Goal: Transaction & Acquisition: Subscribe to service/newsletter

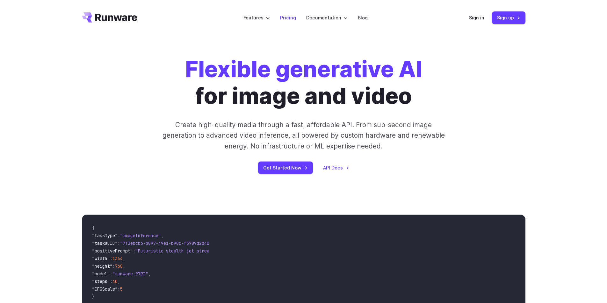
click at [285, 24] on li "Pricing" at bounding box center [288, 18] width 26 height 18
click at [287, 18] on link "Pricing" at bounding box center [288, 17] width 16 height 7
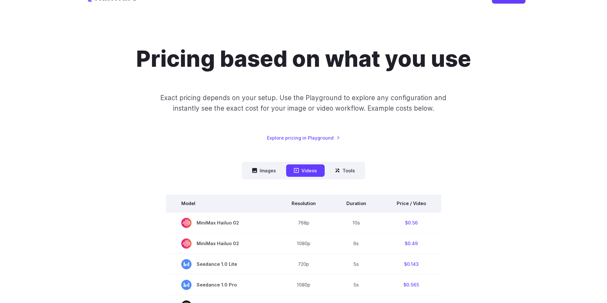
scroll to position [32, 0]
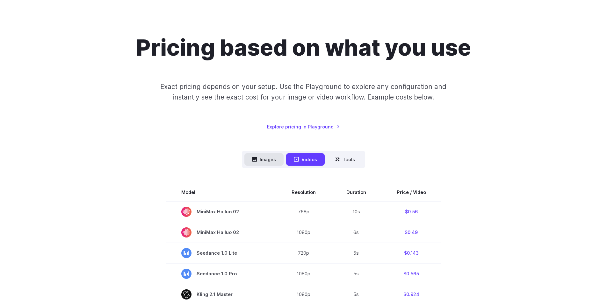
click at [267, 162] on button "Images" at bounding box center [263, 159] width 39 height 12
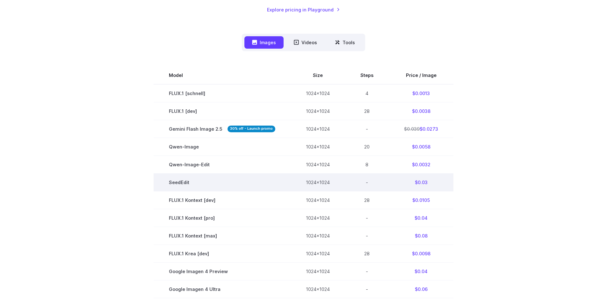
scroll to position [159, 0]
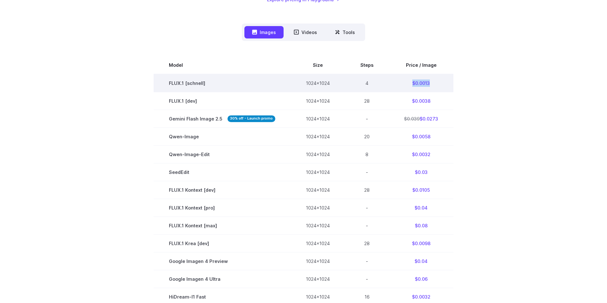
drag, startPoint x: 430, startPoint y: 84, endPoint x: 406, endPoint y: 82, distance: 24.3
click at [406, 82] on td "$0.0013" at bounding box center [420, 83] width 65 height 18
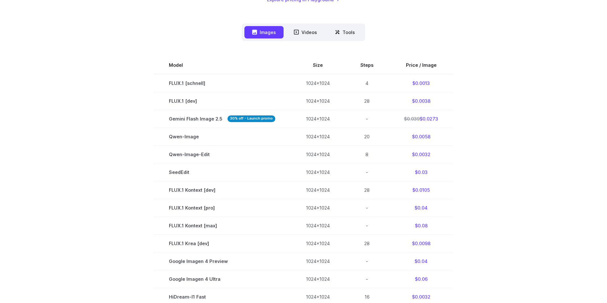
click at [512, 111] on section "Model Size Steps Price / Image FLUX.1 [schnell] 1024x1024 4 $0.0013 FLUX.1 [dev…" at bounding box center [303, 234] width 443 height 357
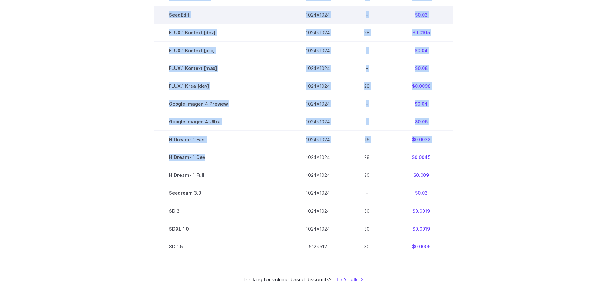
scroll to position [350, 0]
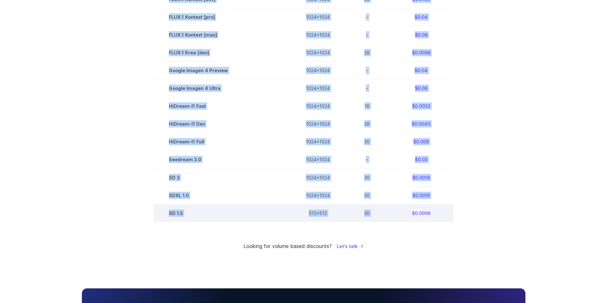
drag, startPoint x: 161, startPoint y: 77, endPoint x: 478, endPoint y: 179, distance: 332.9
click at [405, 215] on tbody "Model Size Steps Price / Image FLUX.1 [schnell] 1024x1024 4 $0.0013 FLUX.1 [dev…" at bounding box center [303, 43] width 300 height 357
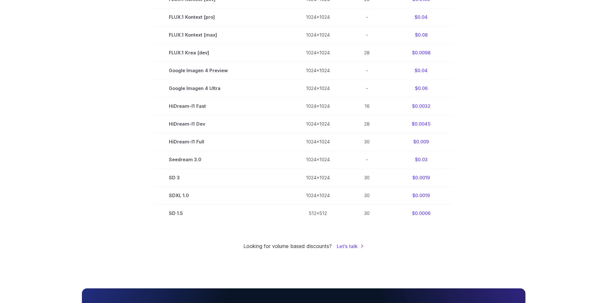
click at [503, 153] on section "Model Size Steps Price / Image FLUX.1 [schnell] 1024x1024 4 $0.0013 FLUX.1 [dev…" at bounding box center [303, 43] width 443 height 357
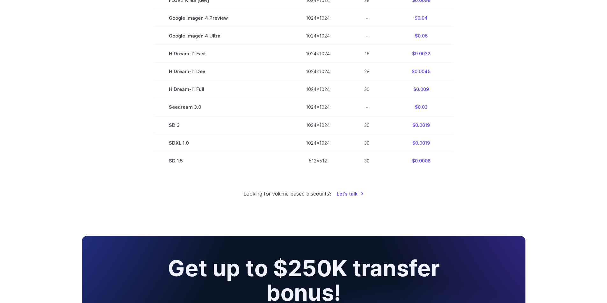
scroll to position [414, 0]
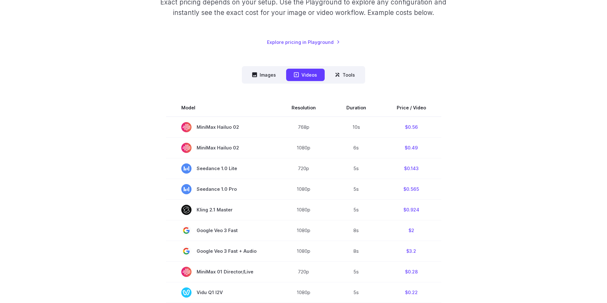
scroll to position [127, 0]
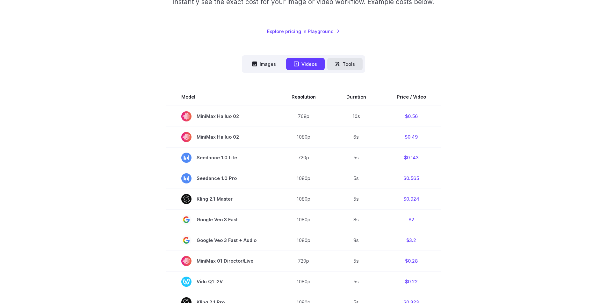
click at [344, 66] on button "Tools" at bounding box center [344, 64] width 35 height 12
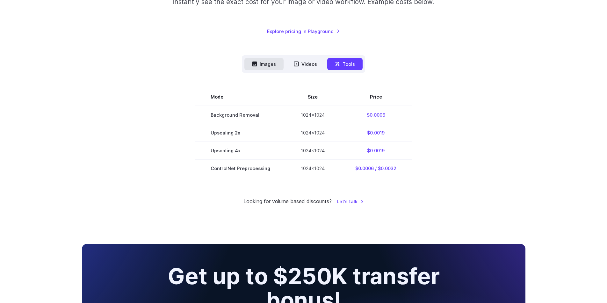
click at [271, 62] on button "Images" at bounding box center [263, 64] width 39 height 12
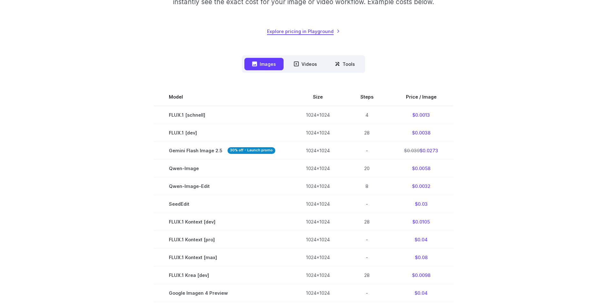
click at [308, 30] on link "Explore pricing in Playground" at bounding box center [303, 31] width 73 height 7
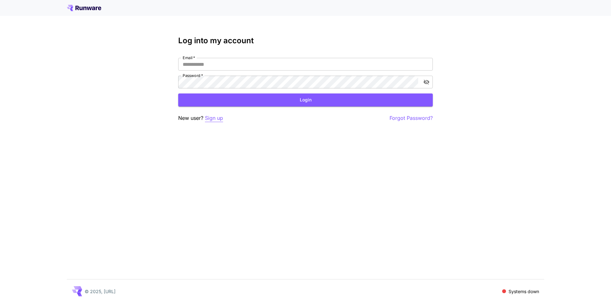
click at [209, 119] on p "Sign up" at bounding box center [214, 118] width 18 height 8
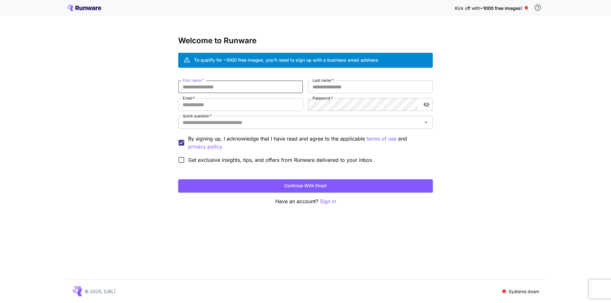
click at [289, 88] on input "First name   *" at bounding box center [240, 87] width 125 height 13
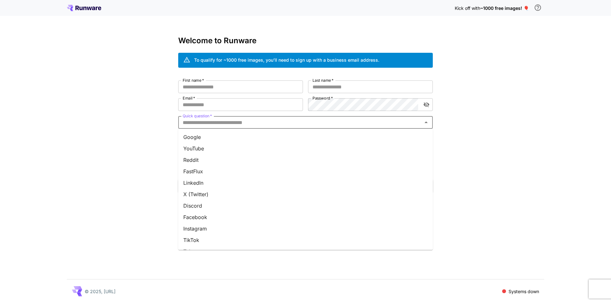
click at [261, 125] on input "Quick question   *" at bounding box center [300, 122] width 240 height 9
click at [211, 139] on li "Google" at bounding box center [305, 136] width 255 height 11
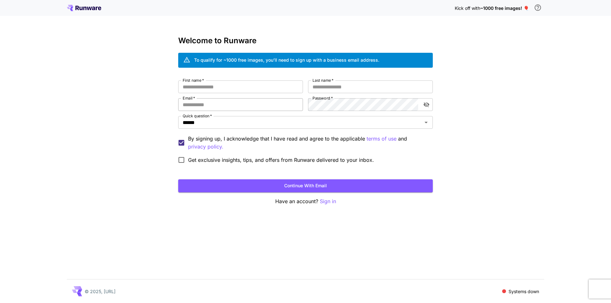
click at [226, 100] on input "Email   *" at bounding box center [240, 104] width 125 height 13
type input "**********"
click at [242, 85] on input "First name   *" at bounding box center [240, 87] width 125 height 13
type input "****"
click at [325, 86] on input "Last name   *" at bounding box center [370, 87] width 125 height 13
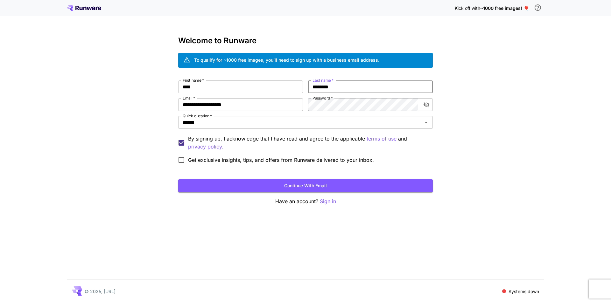
type input "********"
click at [232, 163] on span "Get exclusive insights, tips, and offers from Runware delivered to your inbox." at bounding box center [281, 160] width 186 height 8
click at [264, 147] on p "By signing up, I acknowledge that I have read and agree to the applicable terms…" at bounding box center [308, 143] width 240 height 16
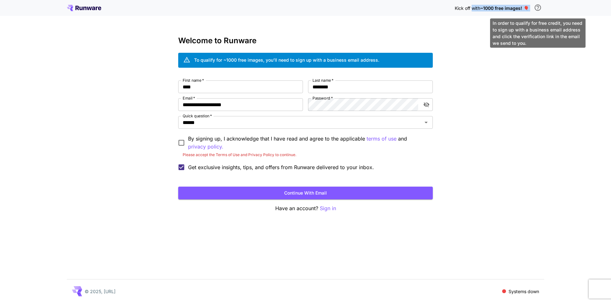
drag, startPoint x: 472, startPoint y: 8, endPoint x: 532, endPoint y: 8, distance: 60.8
click at [532, 8] on div "Kick off with ~1000 free images! 🎈" at bounding box center [499, 7] width 89 height 13
click at [504, 32] on div "In order to qualify for free credit, you need to sign up with a business email …" at bounding box center [538, 32] width 96 height 29
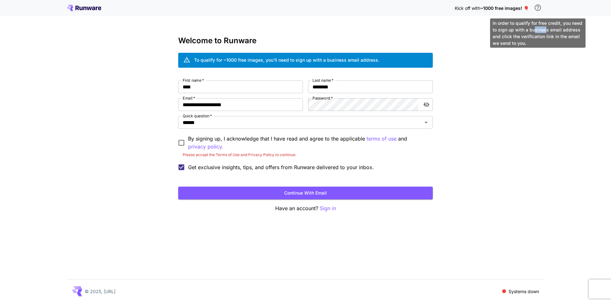
click at [547, 35] on div "In order to qualify for free credit, you need to sign up with a business email …" at bounding box center [538, 32] width 96 height 29
click at [520, 32] on div "In order to qualify for free credit, you need to sign up with a business email …" at bounding box center [538, 32] width 96 height 29
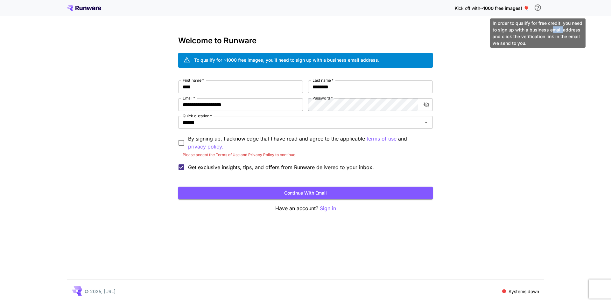
click at [520, 32] on div "In order to qualify for free credit, you need to sign up with a business email …" at bounding box center [538, 32] width 96 height 29
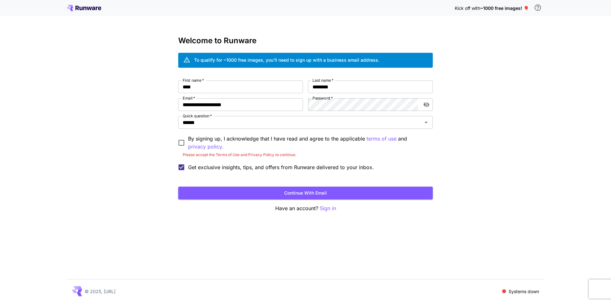
drag, startPoint x: 140, startPoint y: 289, endPoint x: 62, endPoint y: 290, distance: 78.0
click at [62, 290] on div "**********" at bounding box center [305, 151] width 611 height 303
click at [91, 231] on div "**********" at bounding box center [305, 151] width 611 height 303
drag, startPoint x: 501, startPoint y: 291, endPoint x: 551, endPoint y: 291, distance: 50.0
click at [551, 291] on div "**********" at bounding box center [305, 151] width 611 height 303
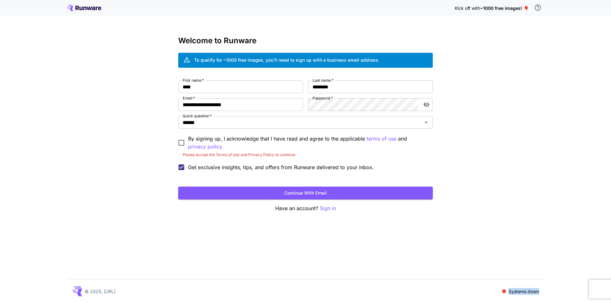
click at [551, 291] on div "**********" at bounding box center [305, 151] width 611 height 303
click at [503, 290] on span at bounding box center [504, 292] width 4 height 4
click at [523, 290] on p "Systems down" at bounding box center [524, 291] width 31 height 7
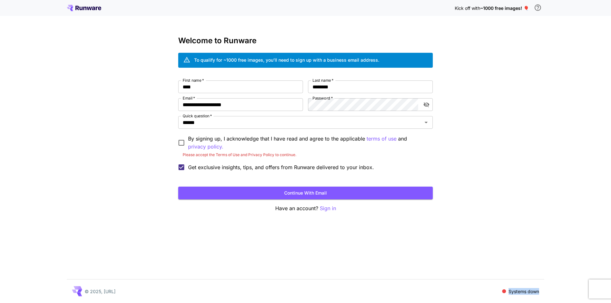
click at [89, 6] on icon at bounding box center [84, 8] width 34 height 6
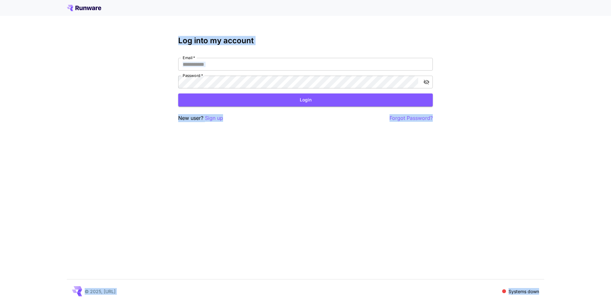
click at [532, 239] on div "Log into my account Email   * Email   * Password   * Password   * Login New use…" at bounding box center [305, 151] width 611 height 303
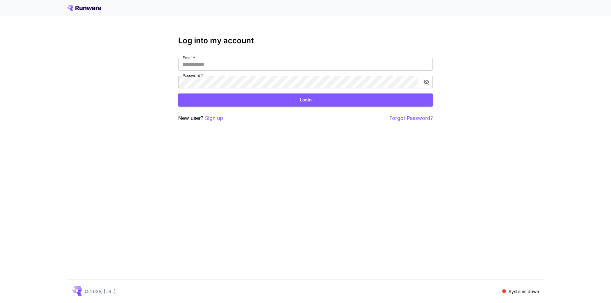
click at [502, 291] on span at bounding box center [504, 292] width 4 height 4
click at [91, 10] on icon at bounding box center [84, 8] width 34 height 6
